Goal: Find specific page/section: Find specific page/section

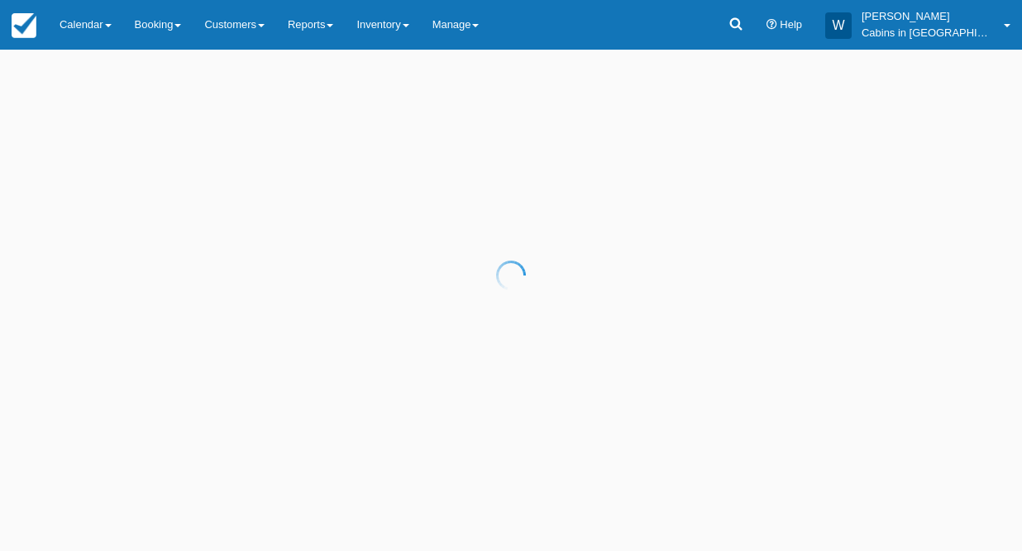
click at [338, 27] on div at bounding box center [511, 275] width 1022 height 551
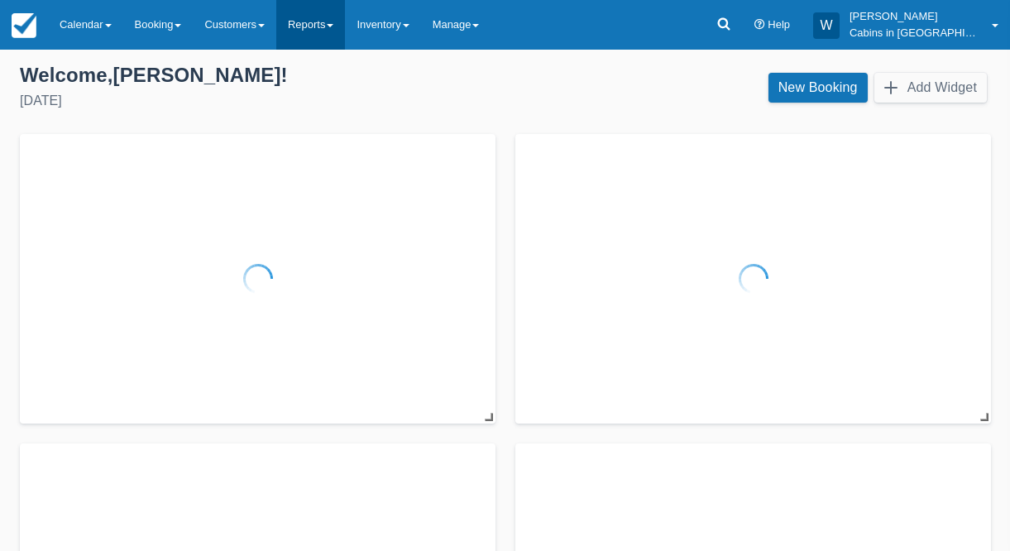
click at [345, 24] on link "Reports" at bounding box center [310, 25] width 69 height 50
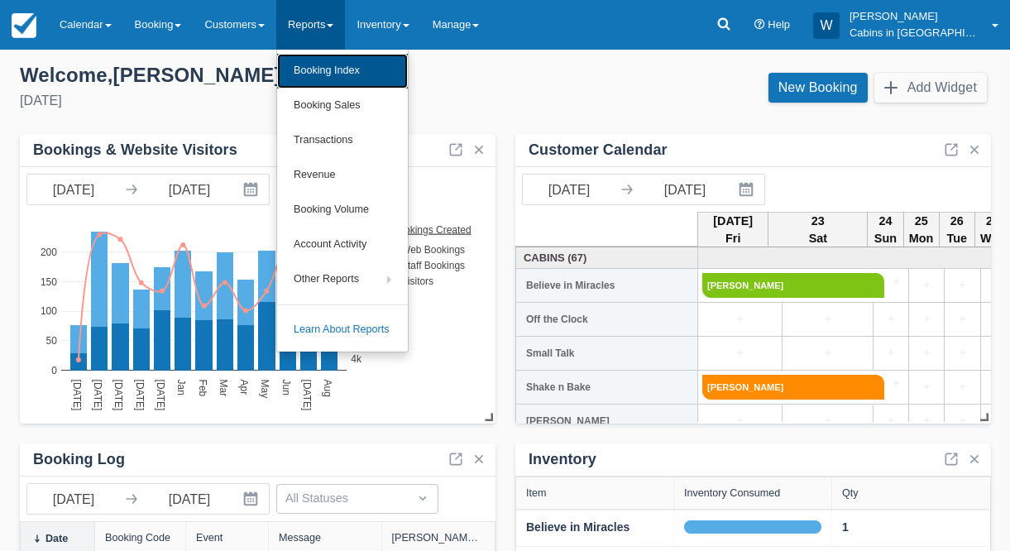
click at [343, 64] on link "Booking Index" at bounding box center [342, 71] width 131 height 35
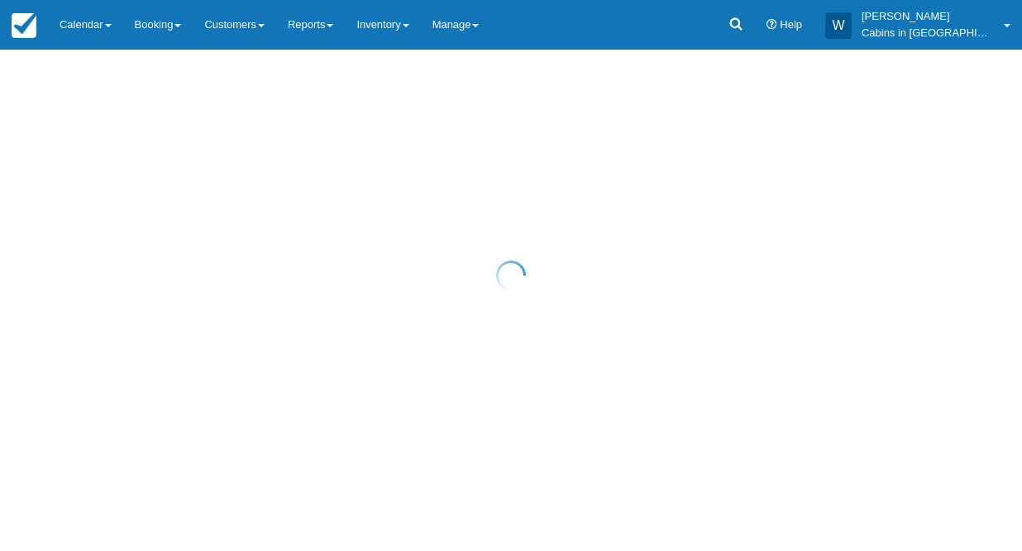
select select "25"
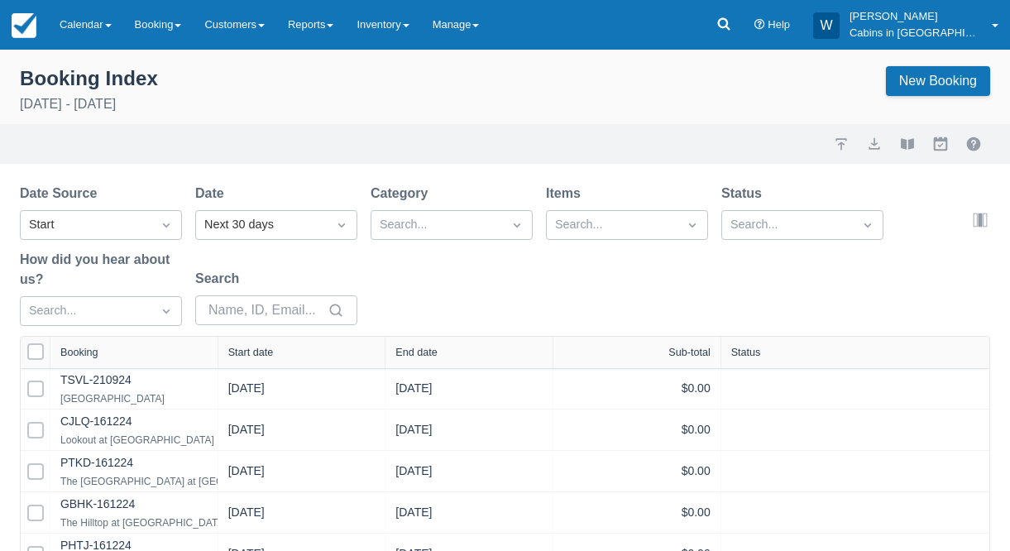
select select "25"
click at [163, 220] on icon "Dropdown icon" at bounding box center [166, 225] width 17 height 17
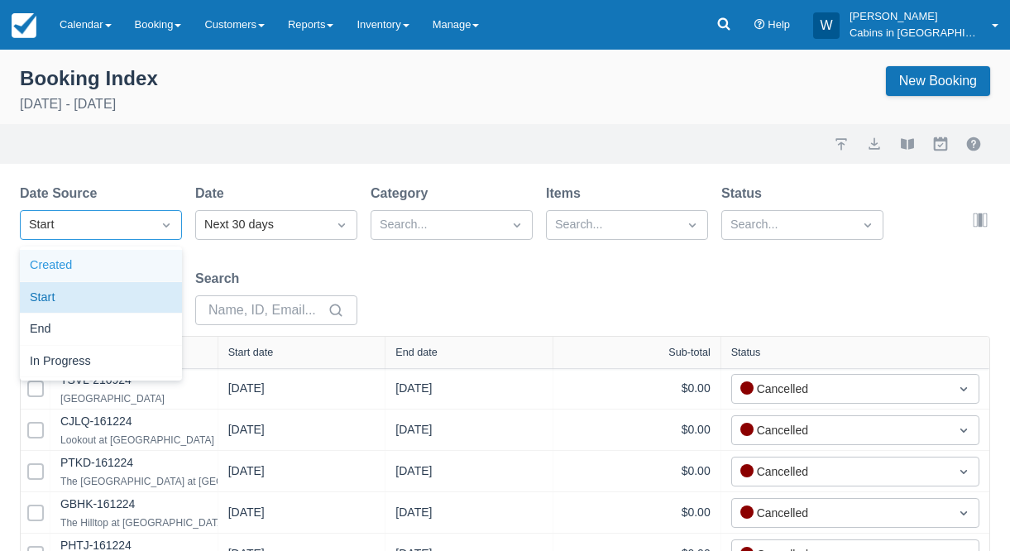
click at [138, 263] on div "Created" at bounding box center [101, 266] width 162 height 32
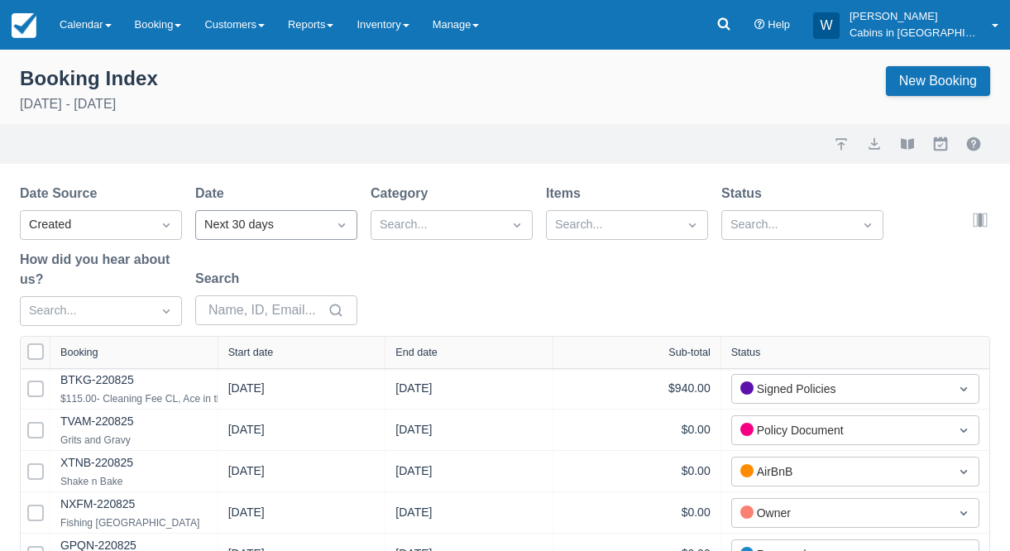
click at [254, 226] on div "Next 30 days" at bounding box center [261, 225] width 114 height 18
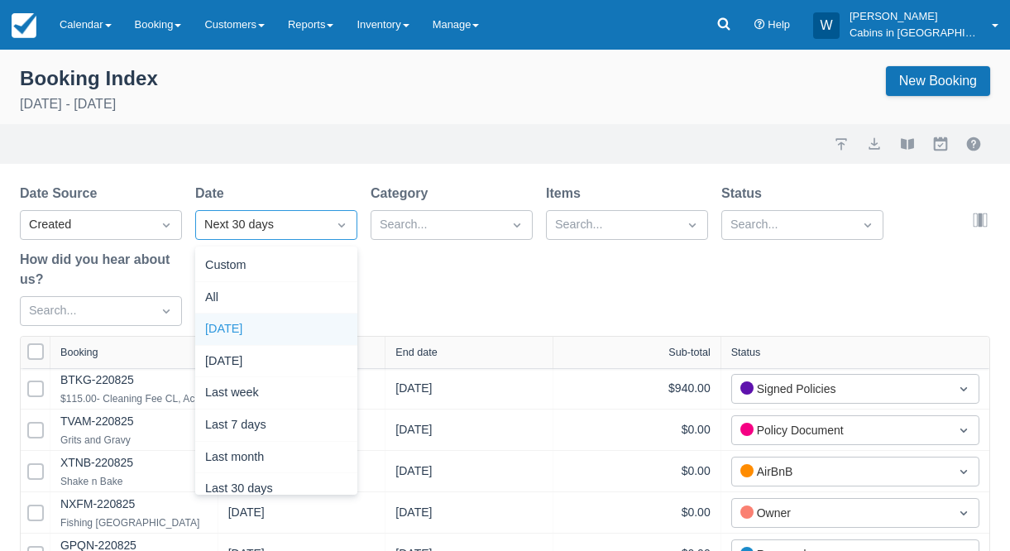
click at [241, 322] on div "Today" at bounding box center [276, 329] width 162 height 32
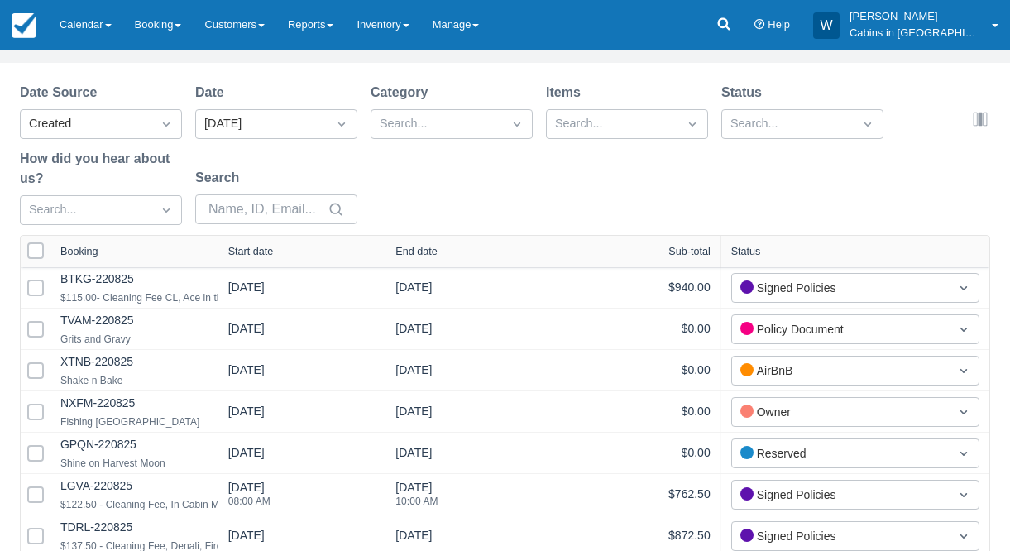
scroll to position [148, 0]
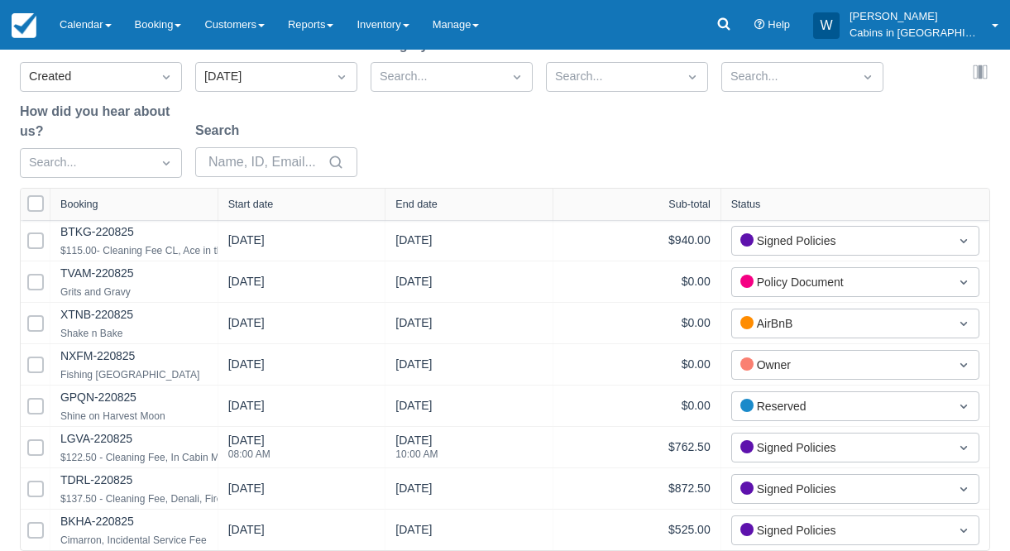
click at [255, 216] on div "Start date" at bounding box center [302, 204] width 168 height 31
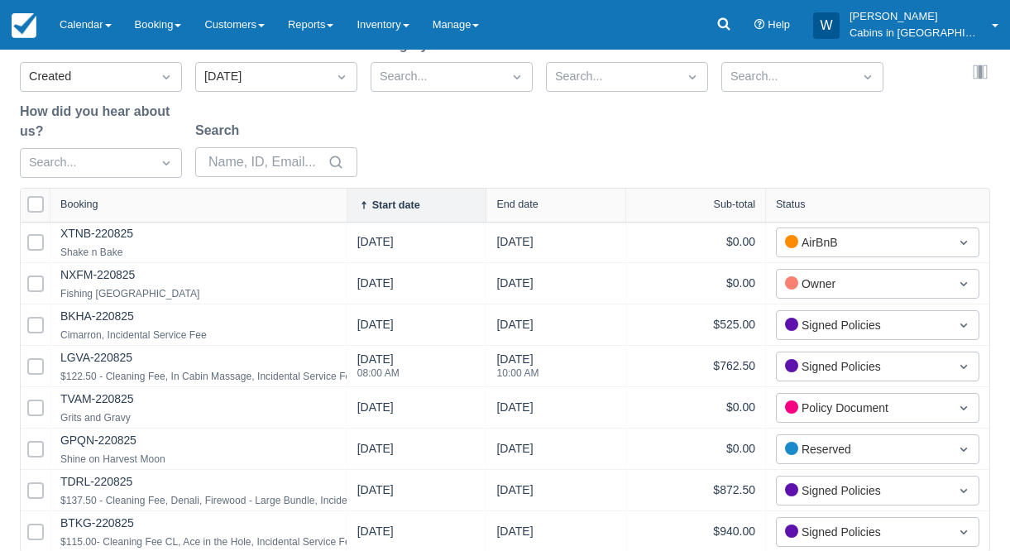
drag, startPoint x: 209, startPoint y: 206, endPoint x: 340, endPoint y: 208, distance: 130.7
click at [340, 208] on div at bounding box center [347, 205] width 30 height 33
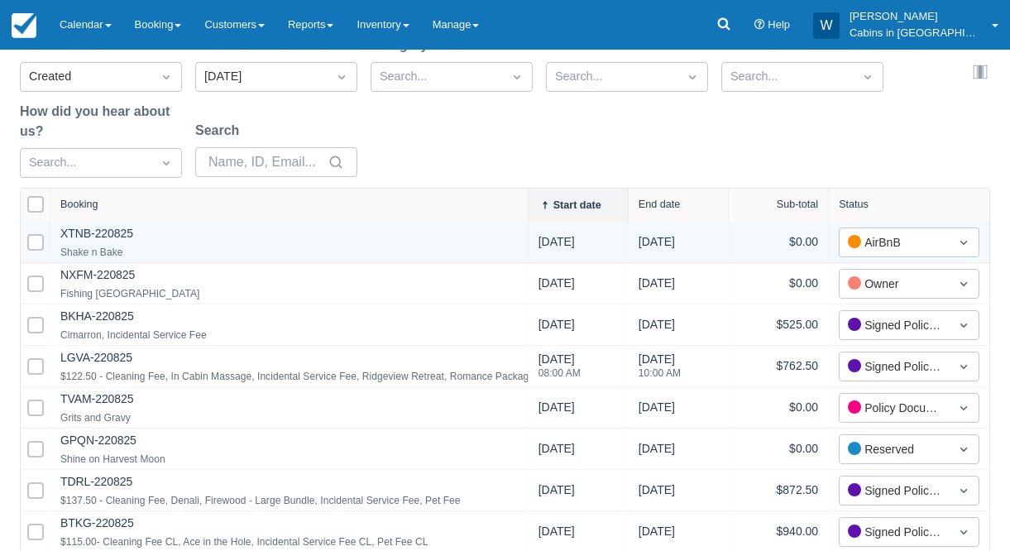
drag, startPoint x: 345, startPoint y: 208, endPoint x: 523, endPoint y: 222, distance: 178.4
click at [523, 223] on div "Select All Booking Start date End date Sub-total Status Select Row XTNB-220825 …" at bounding box center [505, 370] width 968 height 363
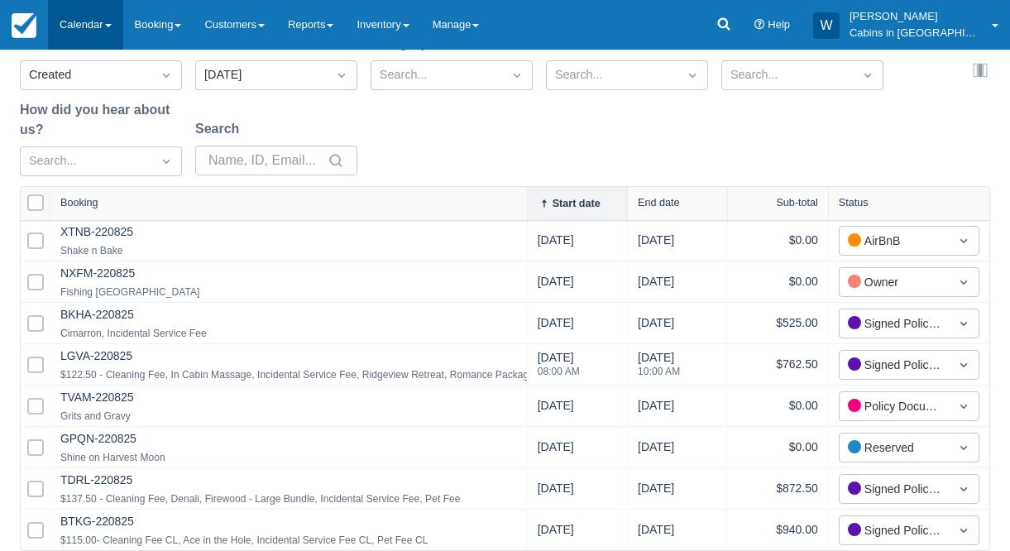
click at [109, 31] on link "Calendar" at bounding box center [85, 25] width 75 height 50
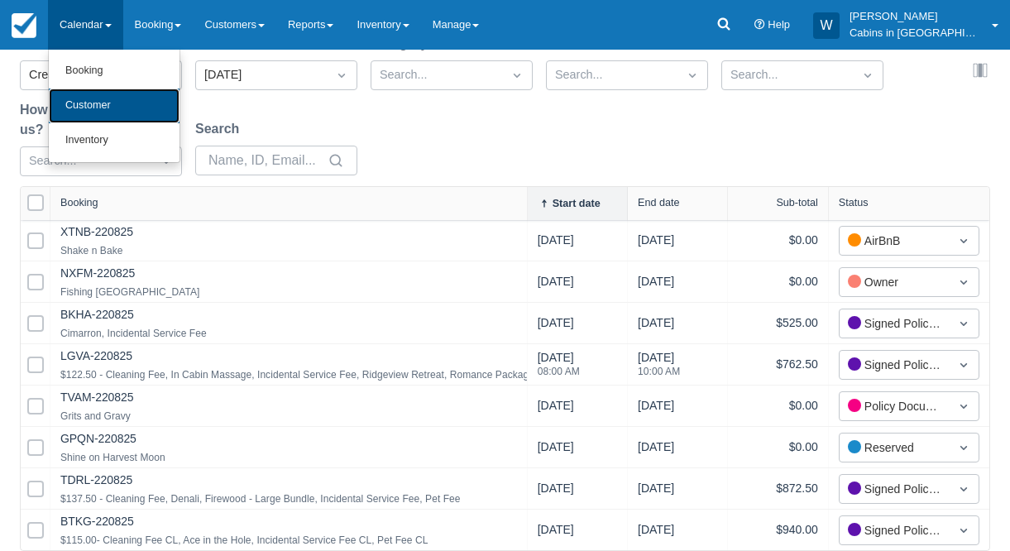
click at [91, 99] on link "Customer" at bounding box center [114, 105] width 131 height 35
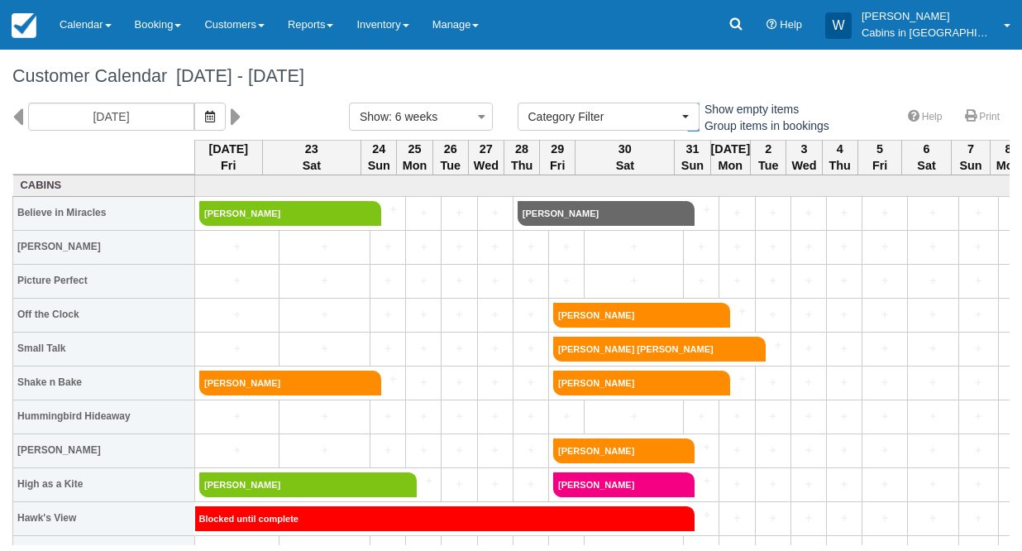
select select
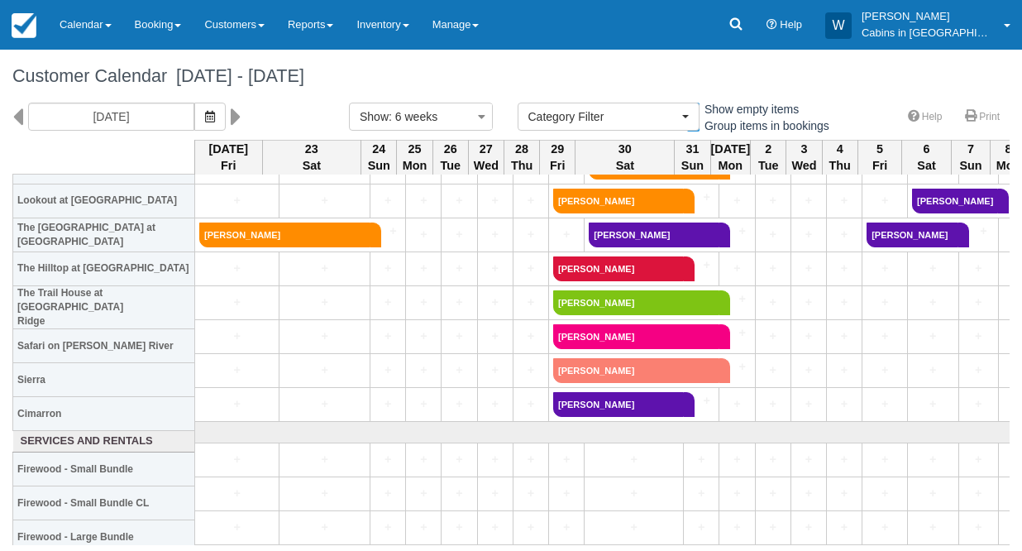
scroll to position [1471, 0]
